Goal: Information Seeking & Learning: Learn about a topic

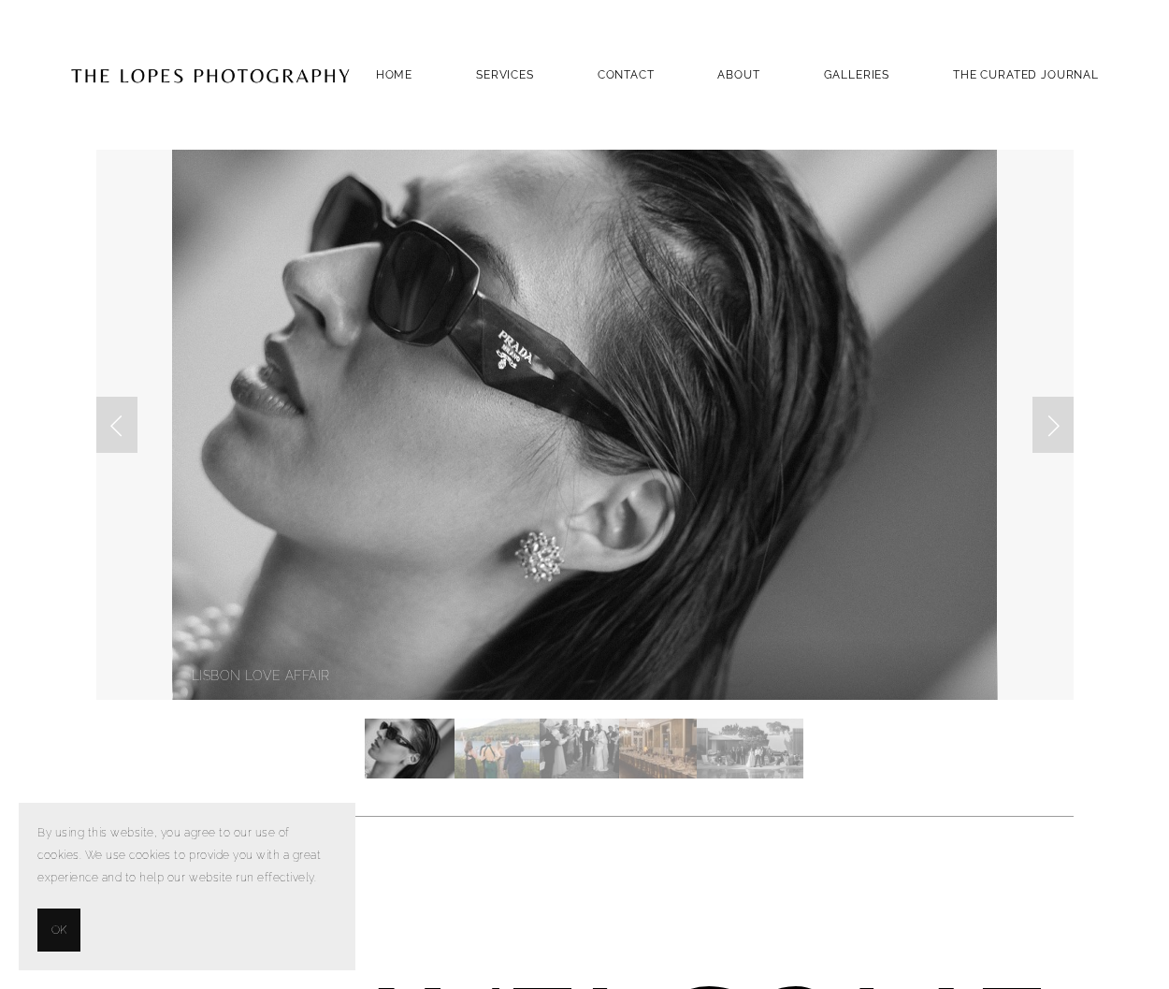
click at [509, 745] on img "Slide 2" at bounding box center [497, 748] width 85 height 60
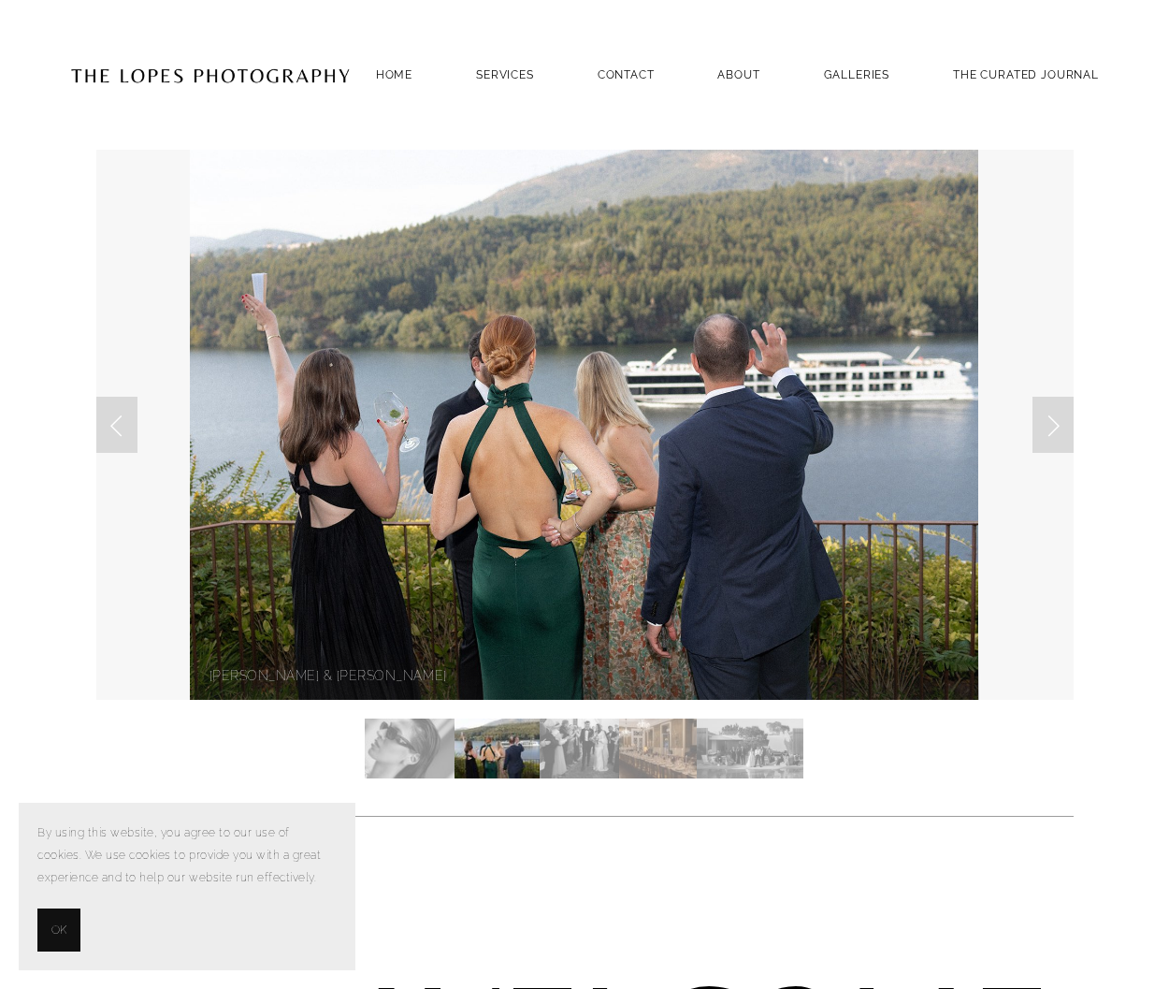
click at [593, 745] on img "Slide 3" at bounding box center [580, 748] width 80 height 60
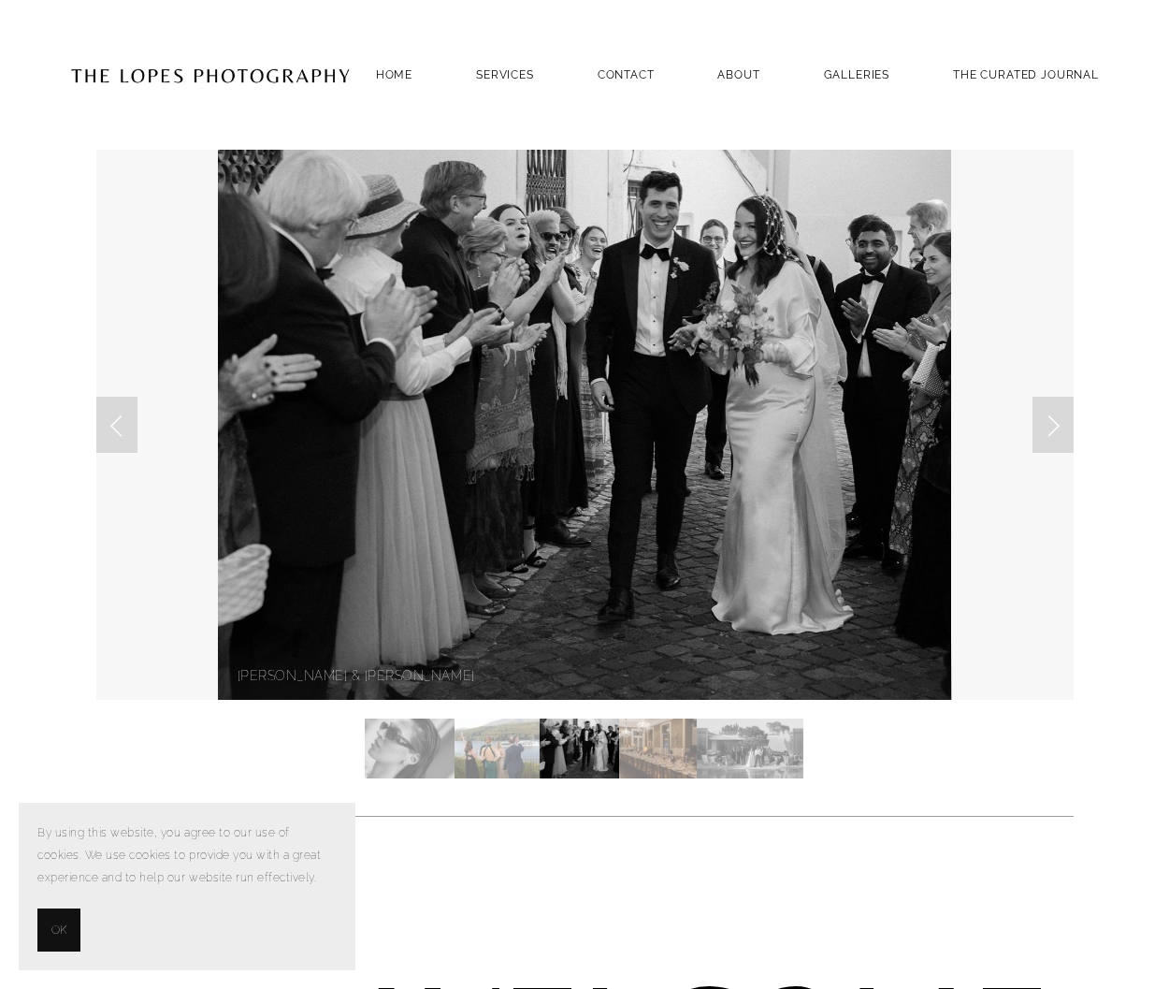
click at [708, 730] on img "Slide 5" at bounding box center [750, 748] width 107 height 60
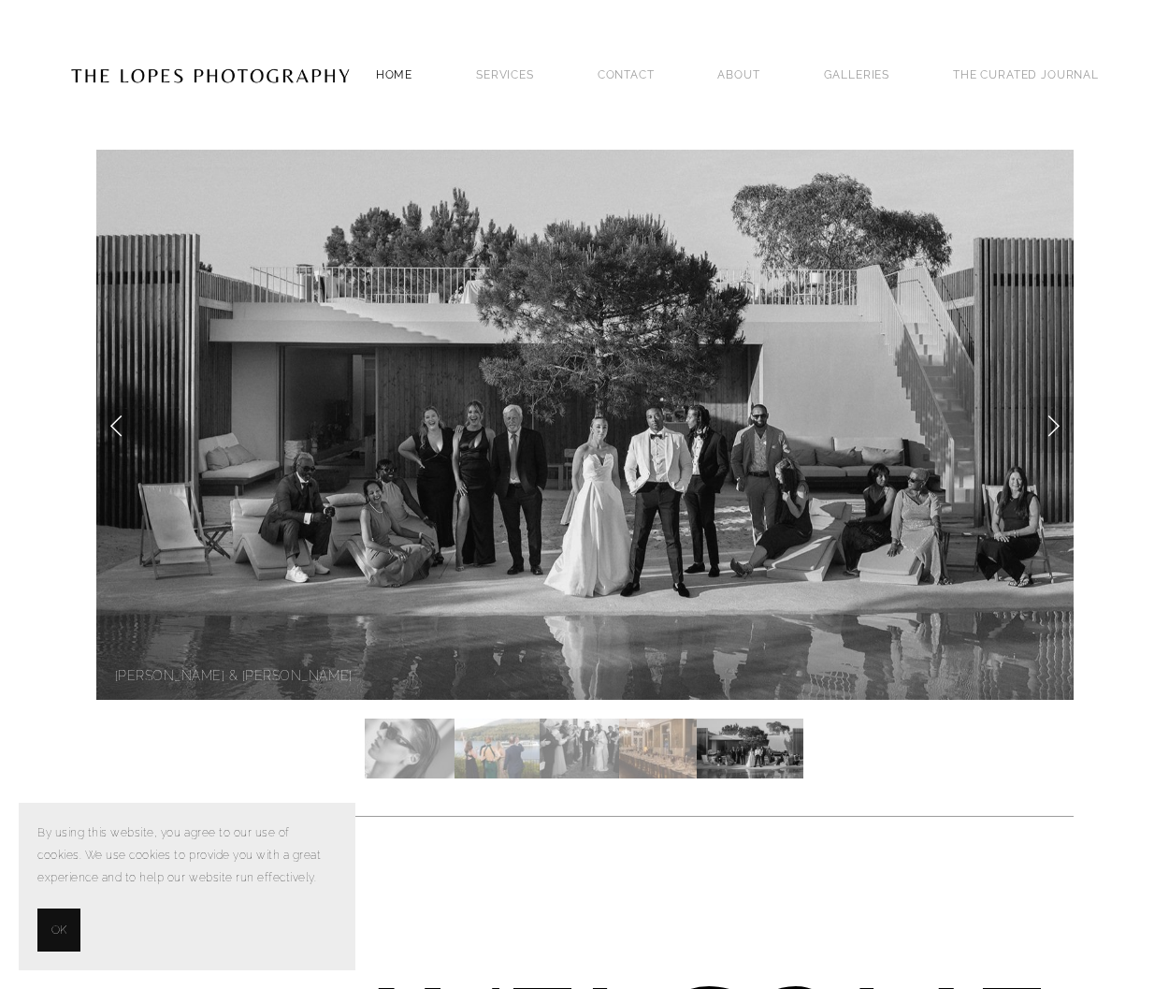
click at [396, 68] on link "Home" at bounding box center [394, 74] width 36 height 25
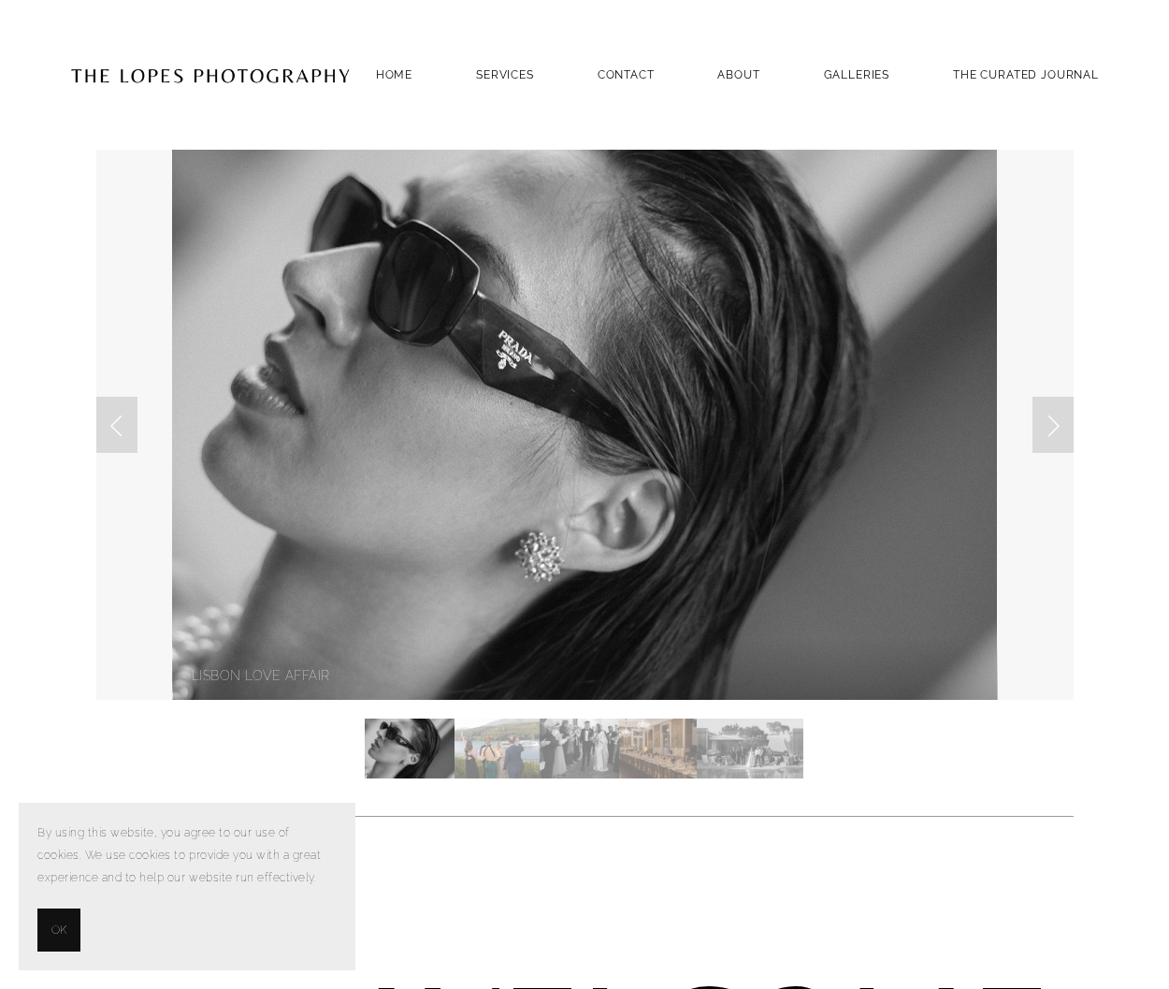
click at [72, 937] on button "OK" at bounding box center [58, 929] width 43 height 43
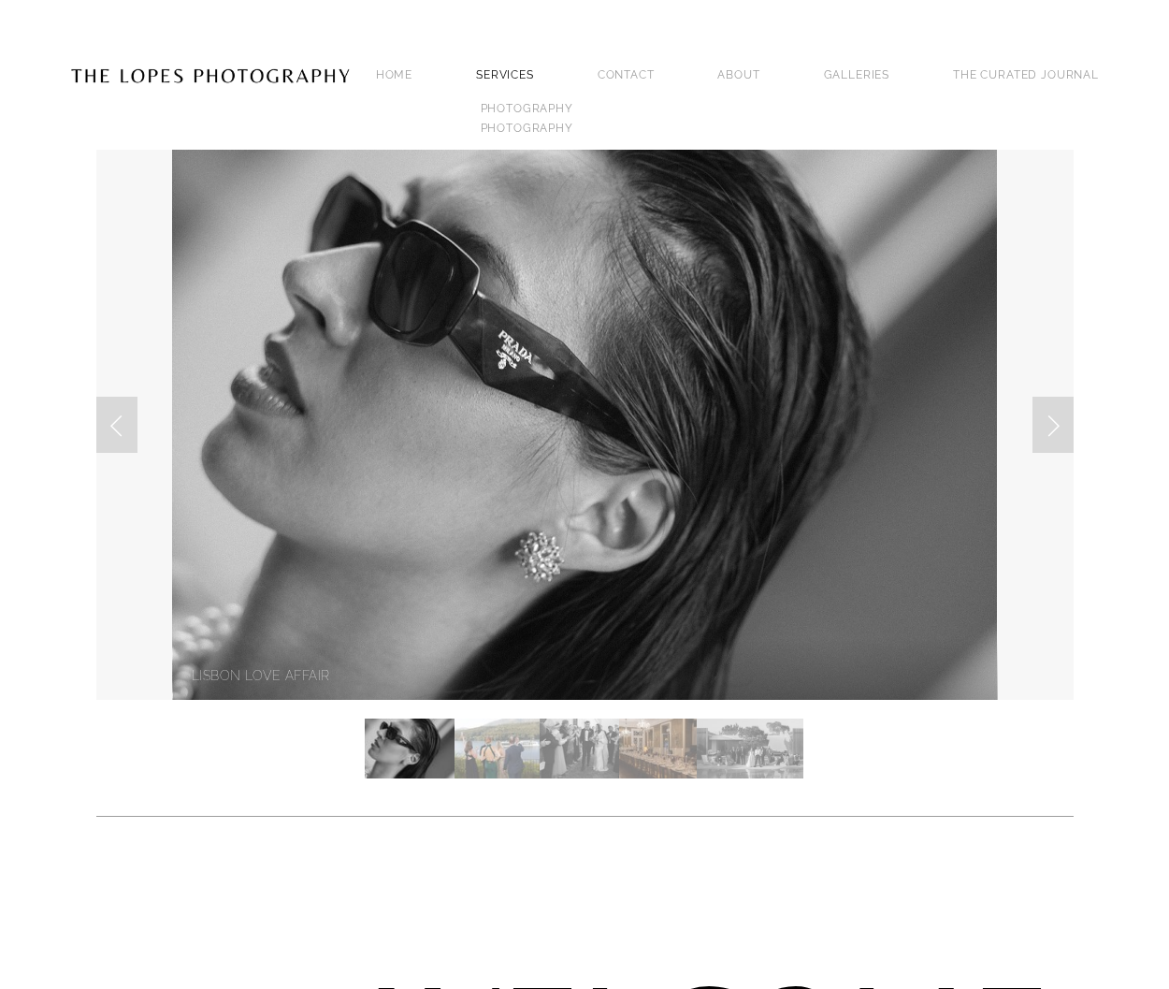
click at [534, 68] on link "SERVICES" at bounding box center [505, 74] width 58 height 13
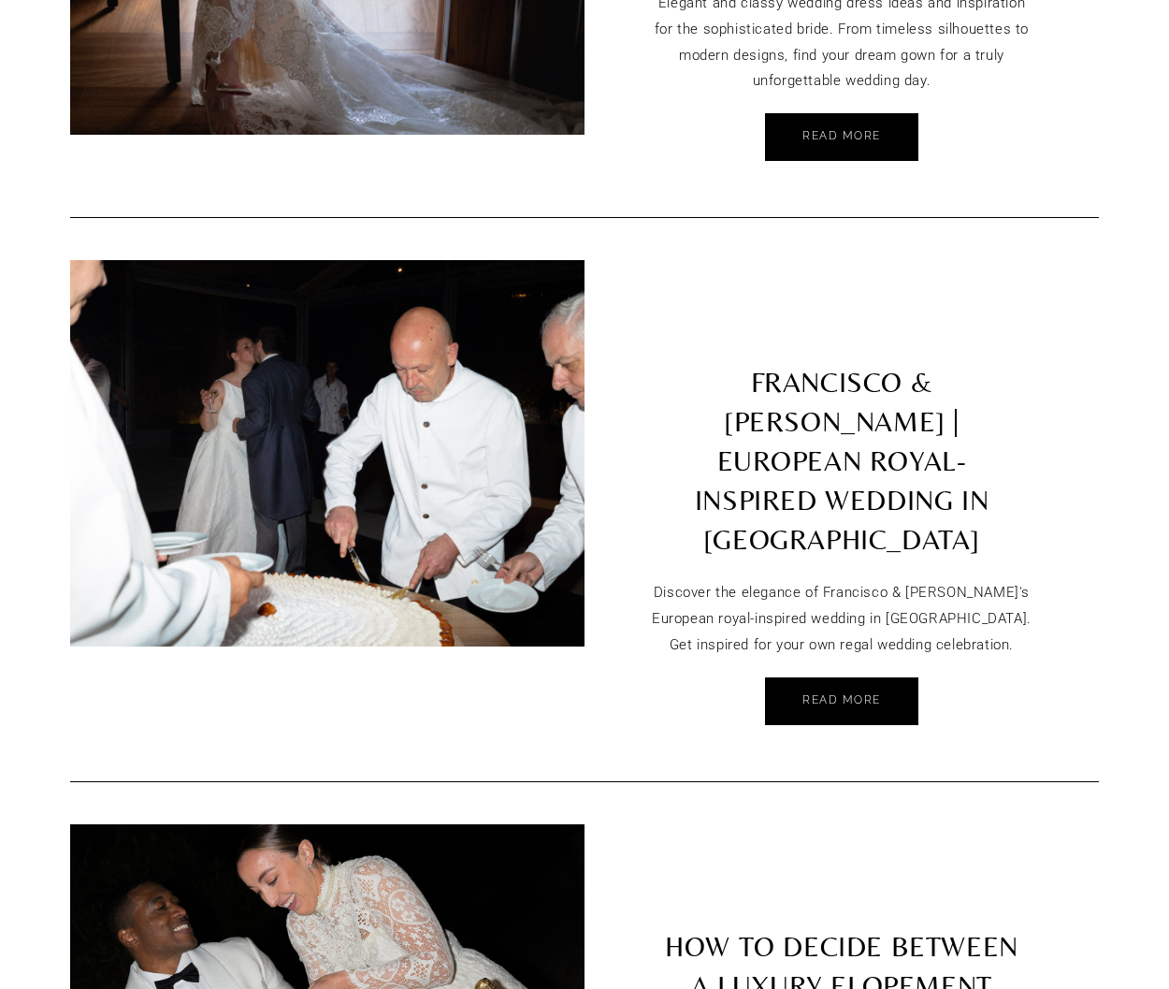
scroll to position [1791, 0]
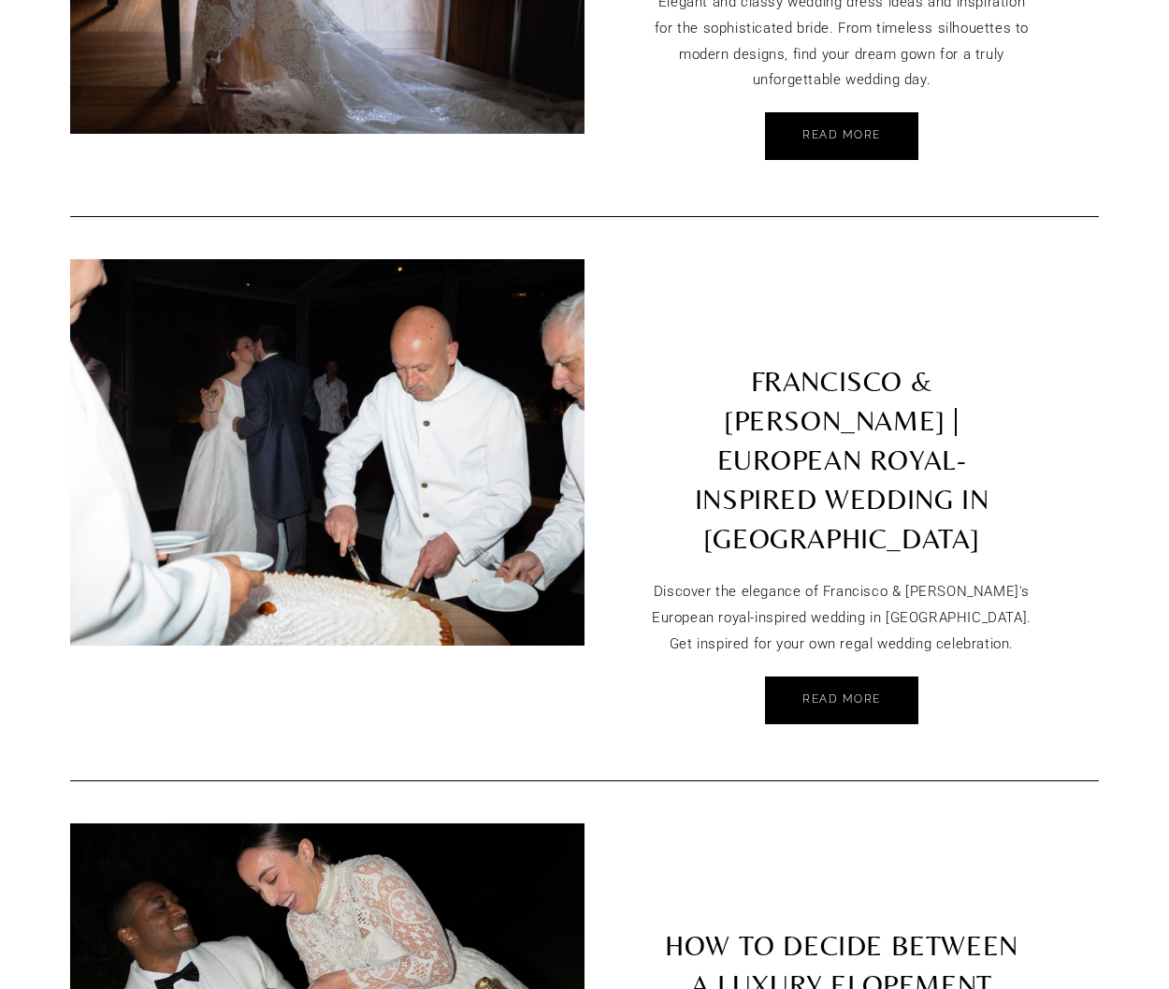
click at [370, 399] on img at bounding box center [327, 452] width 600 height 386
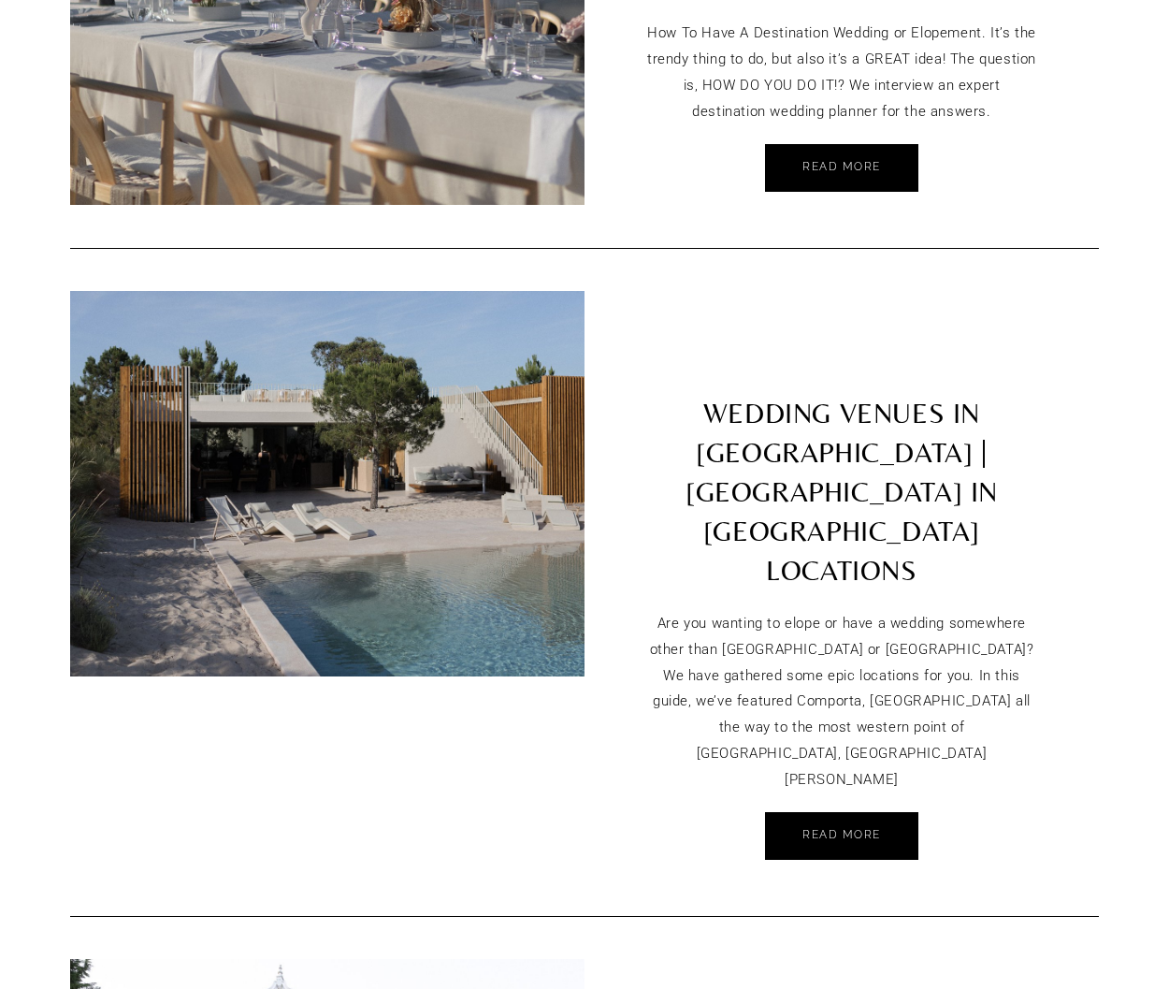
scroll to position [4538, 0]
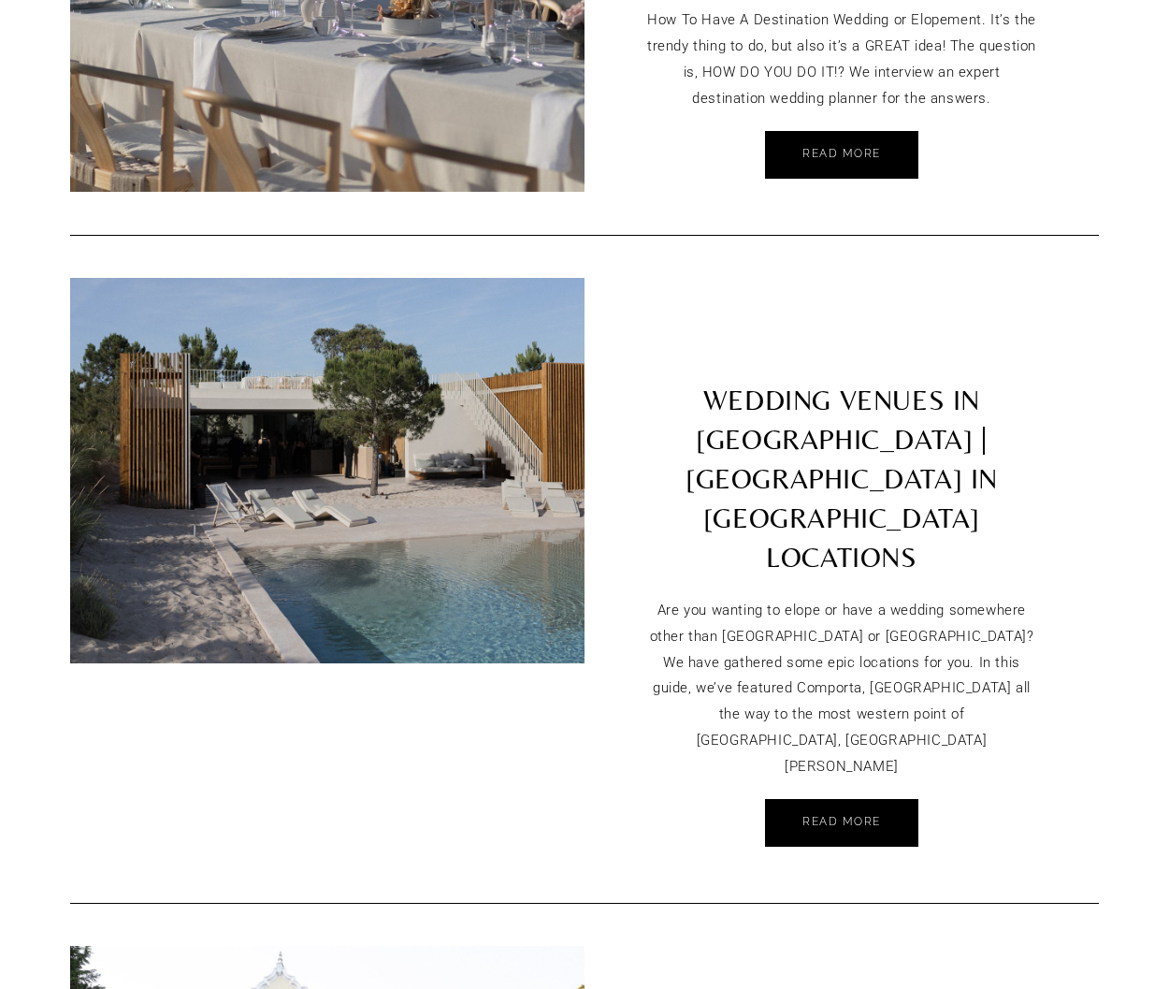
click at [830, 278] on link "WEDDING VENUES IN PORTUGAL | ELOPEMENT IN PORTUGAL LOCATIONS" at bounding box center [842, 432] width 514 height 309
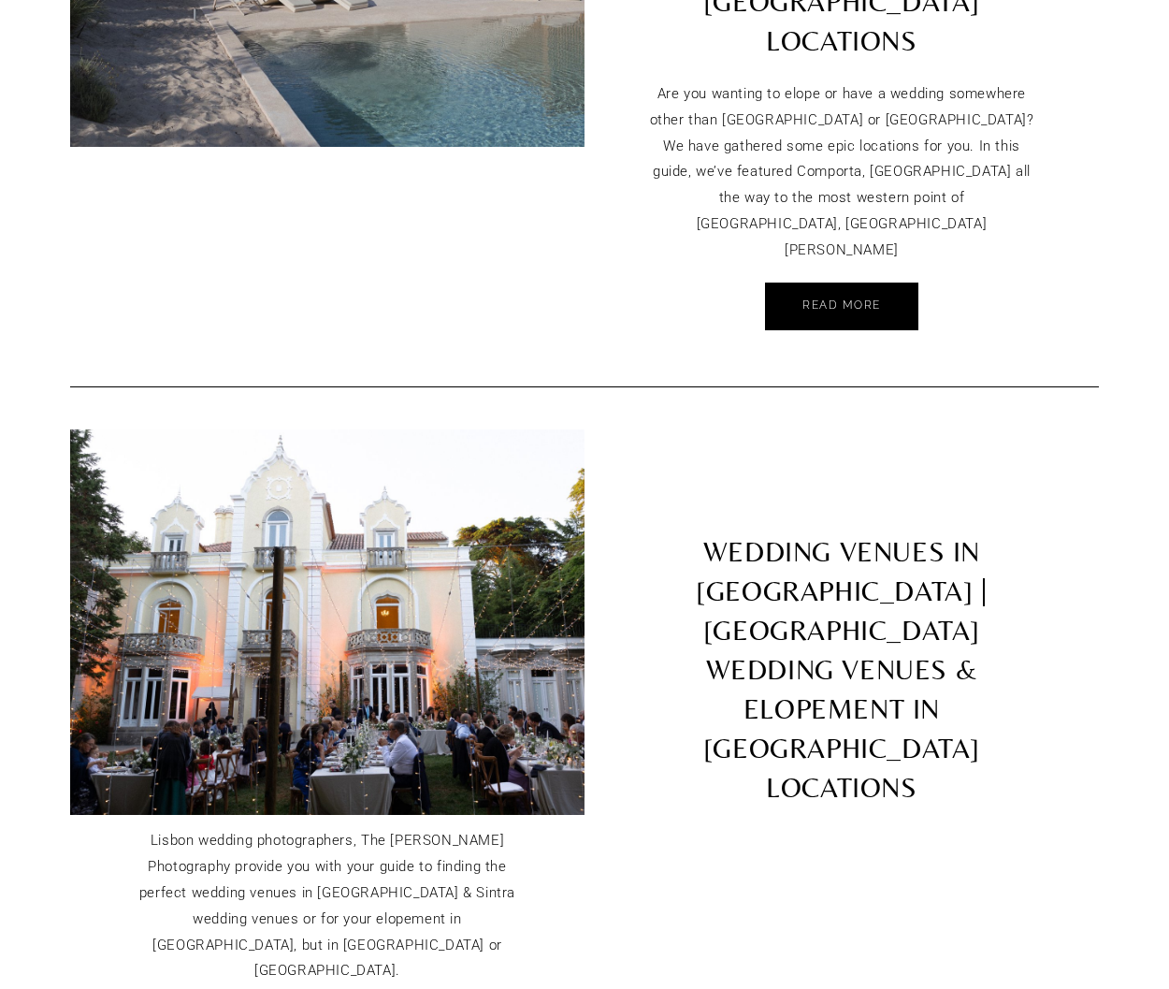
scroll to position [5071, 0]
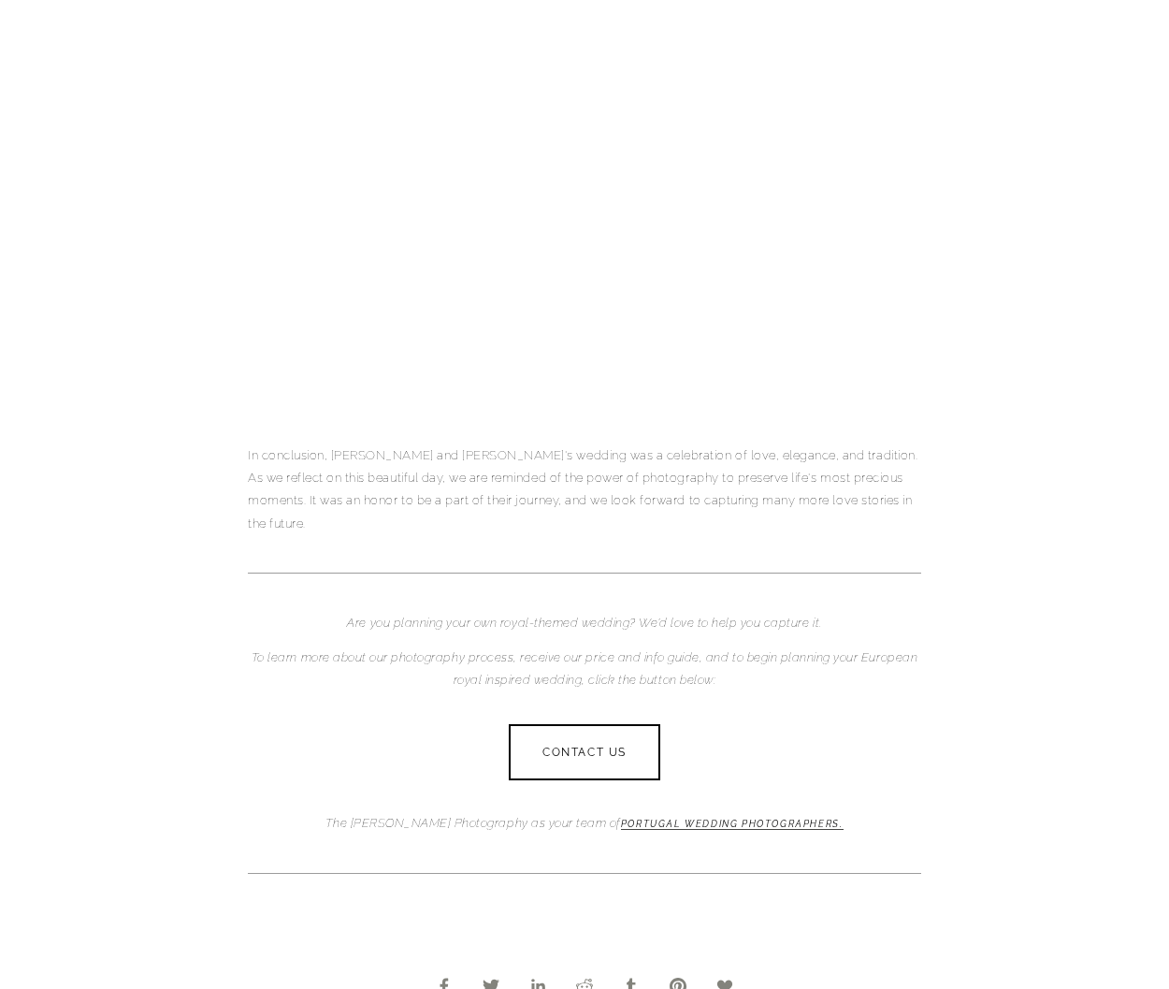
scroll to position [7006, 0]
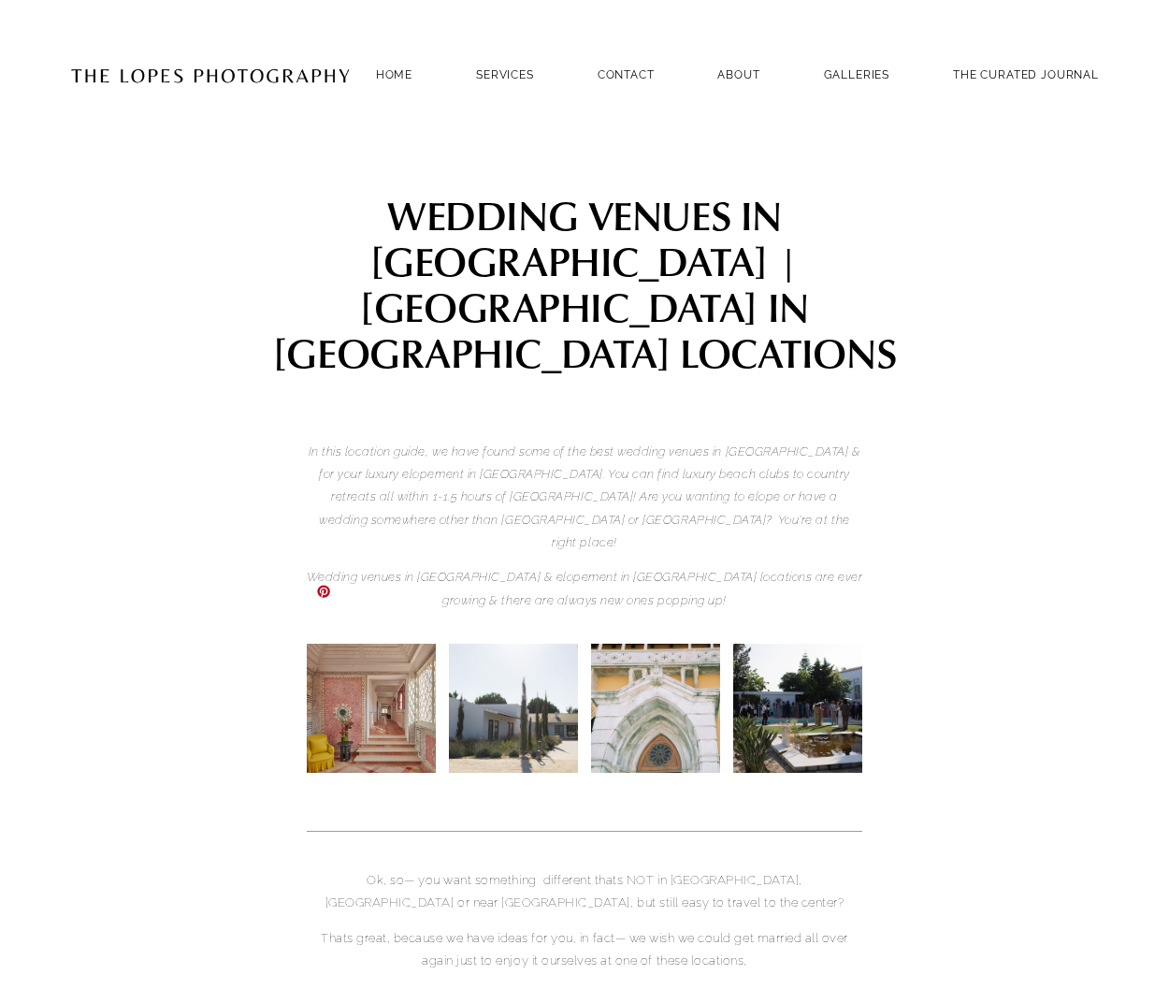
click at [369, 664] on img at bounding box center [371, 708] width 151 height 129
click at [818, 702] on img at bounding box center [797, 708] width 193 height 129
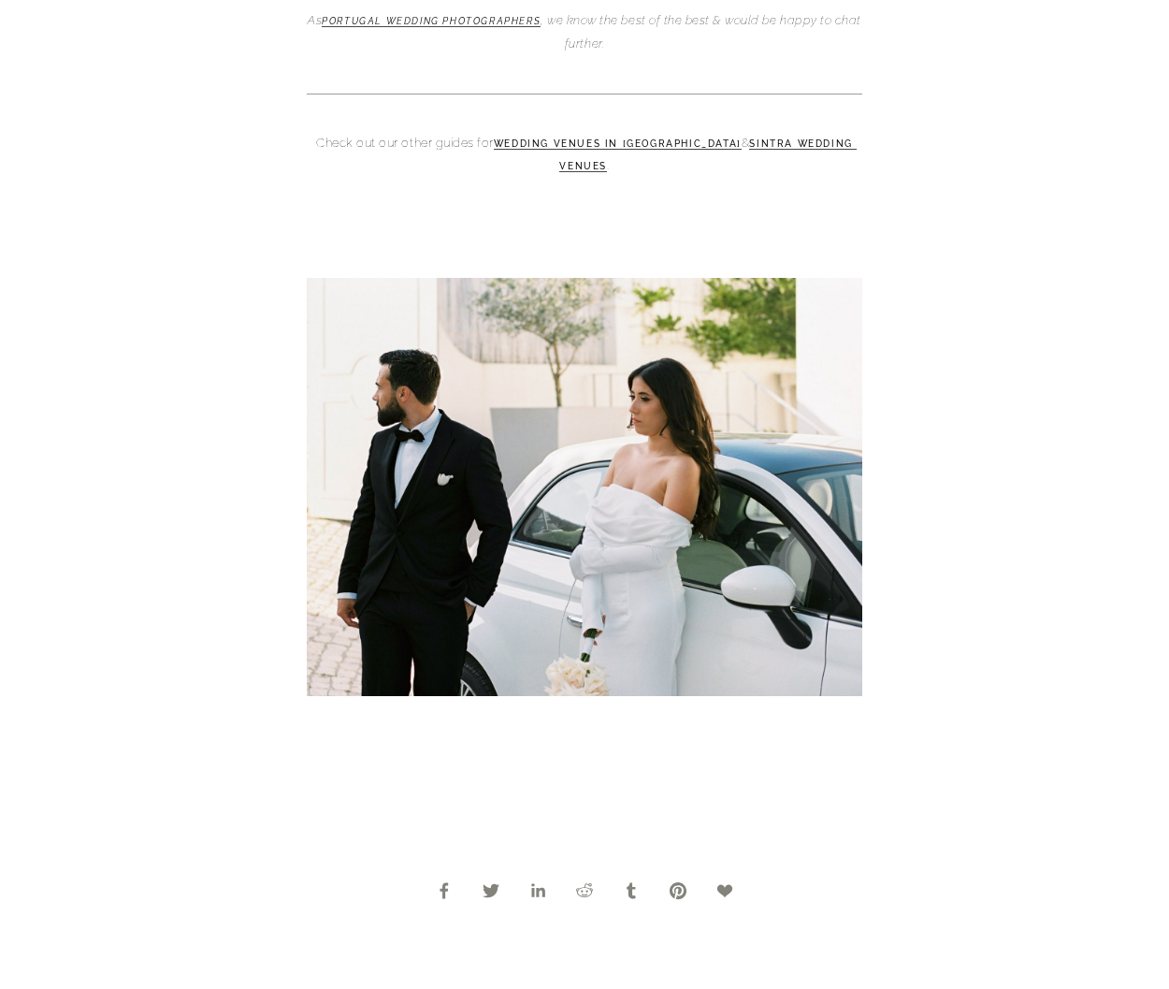
scroll to position [2465, 0]
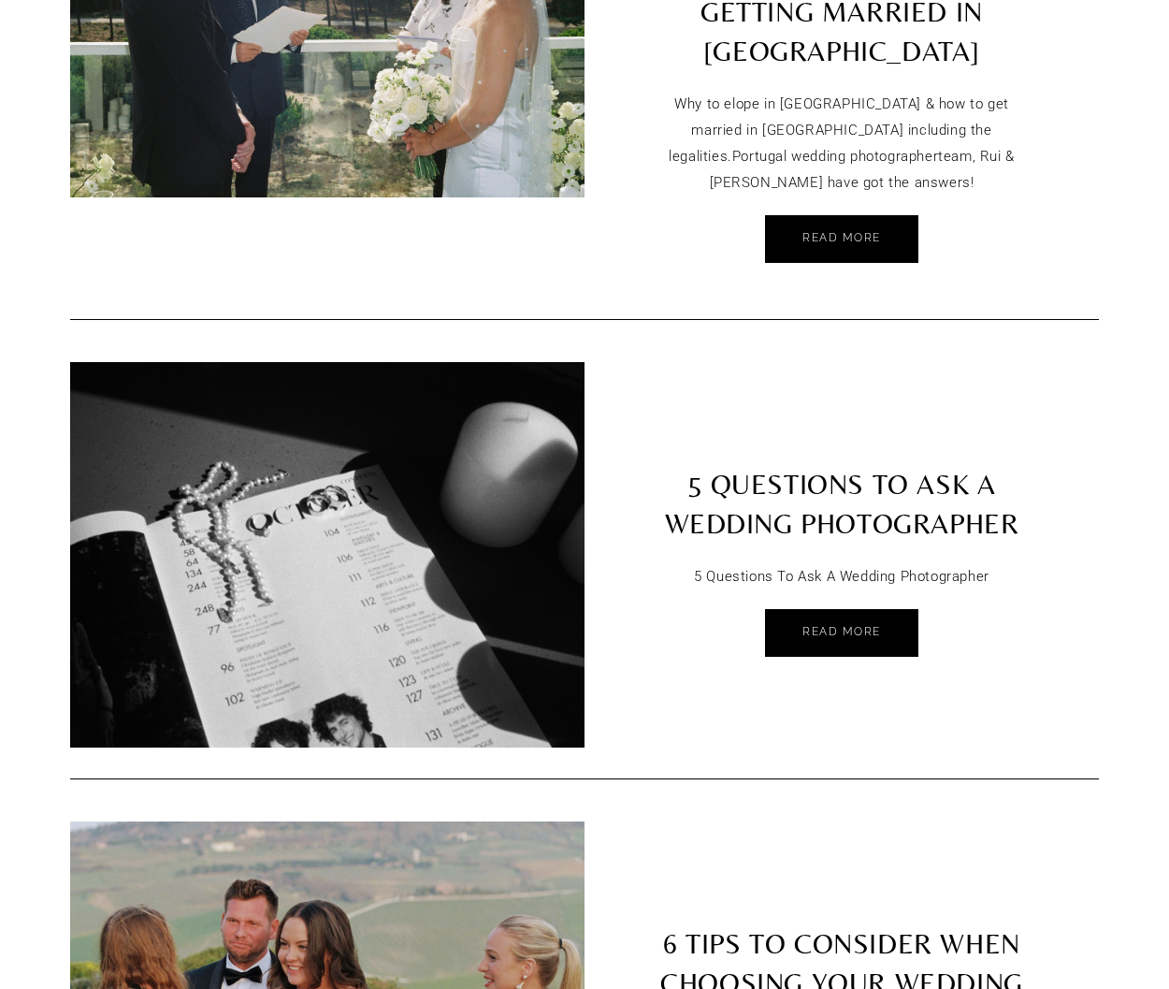
scroll to position [1130, 0]
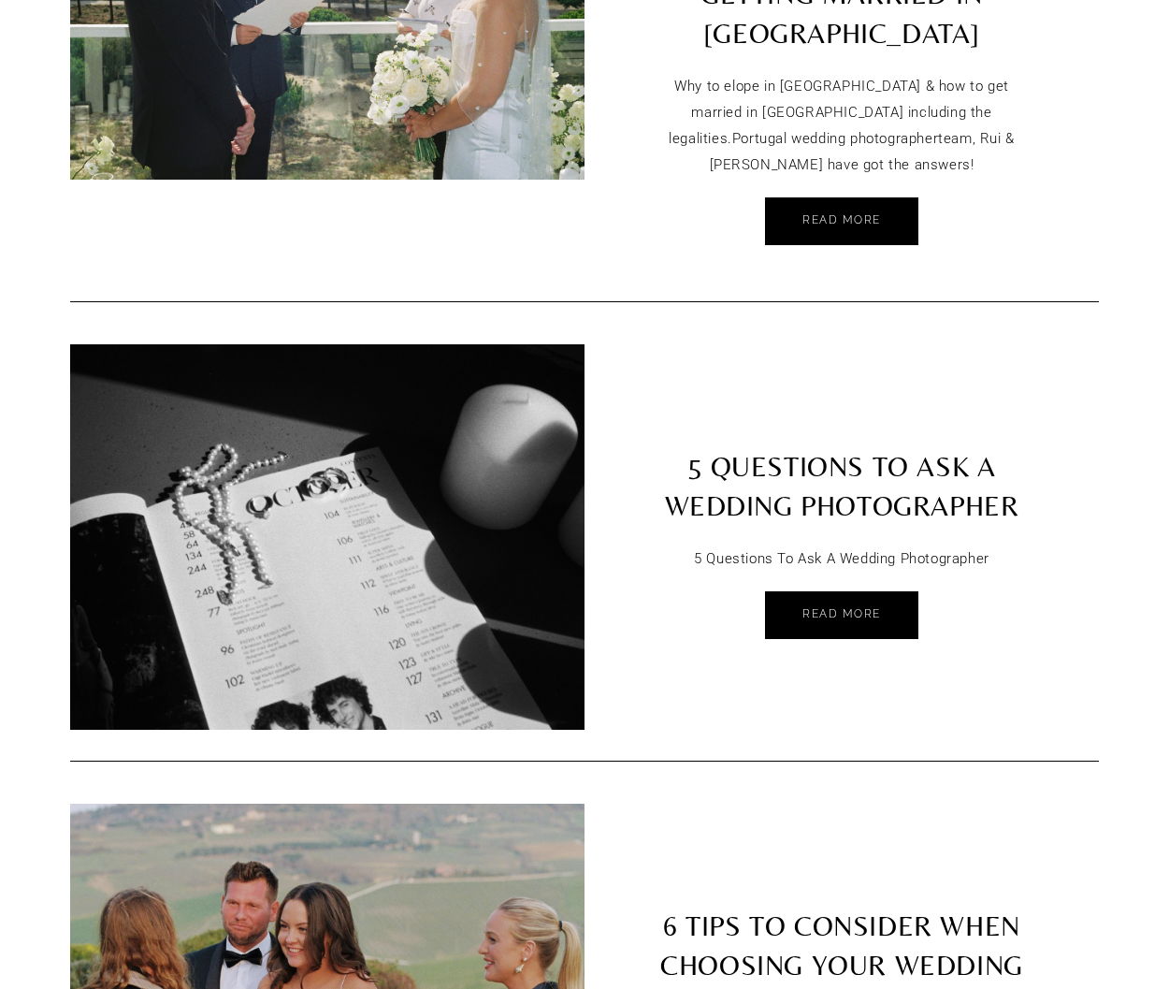
click at [741, 377] on link "5 QUESTIONS TO ASK A WEDDING PHOTOGRAPHER" at bounding box center [842, 439] width 514 height 191
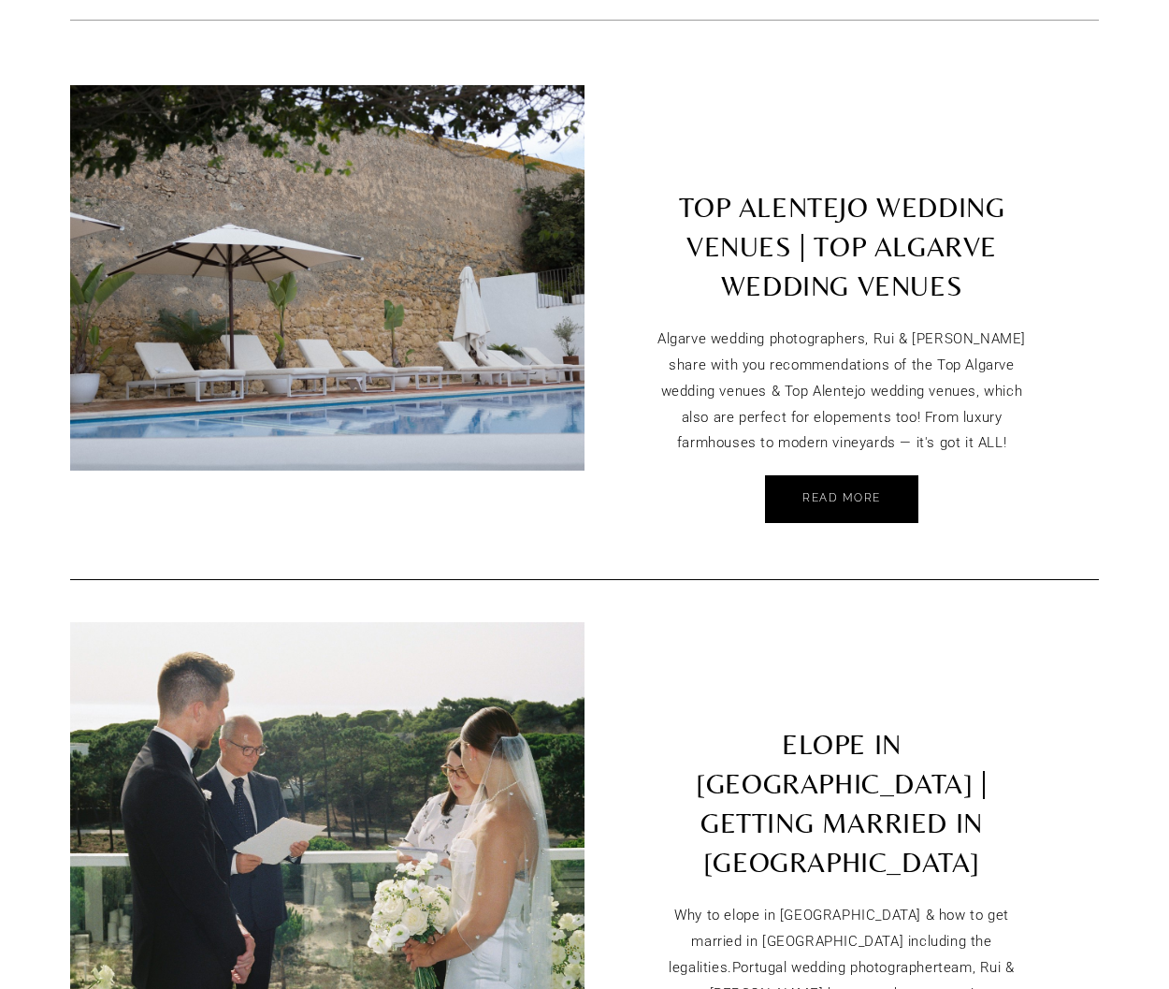
scroll to position [0, 0]
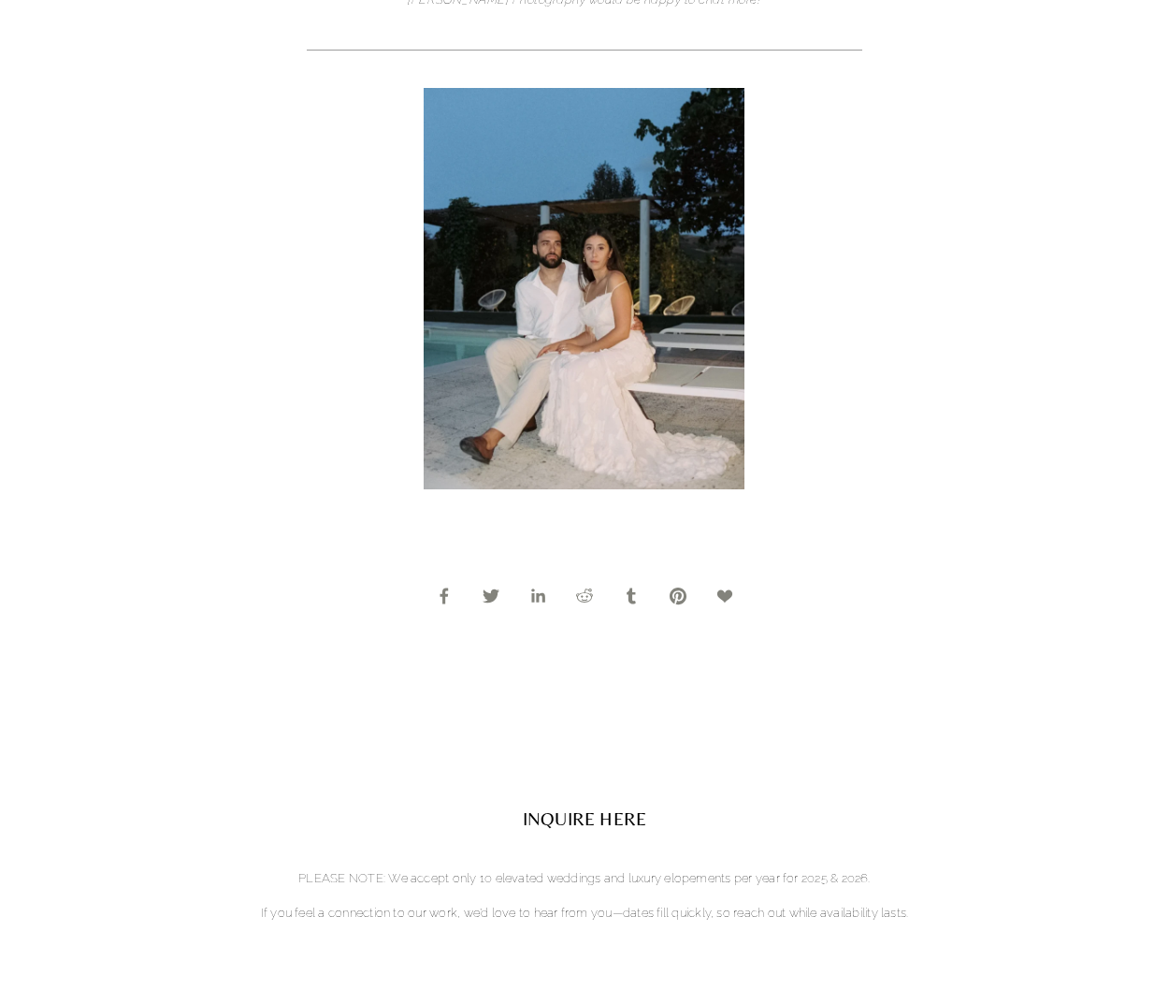
scroll to position [2700, 0]
